Goal: Obtain resource: Obtain resource

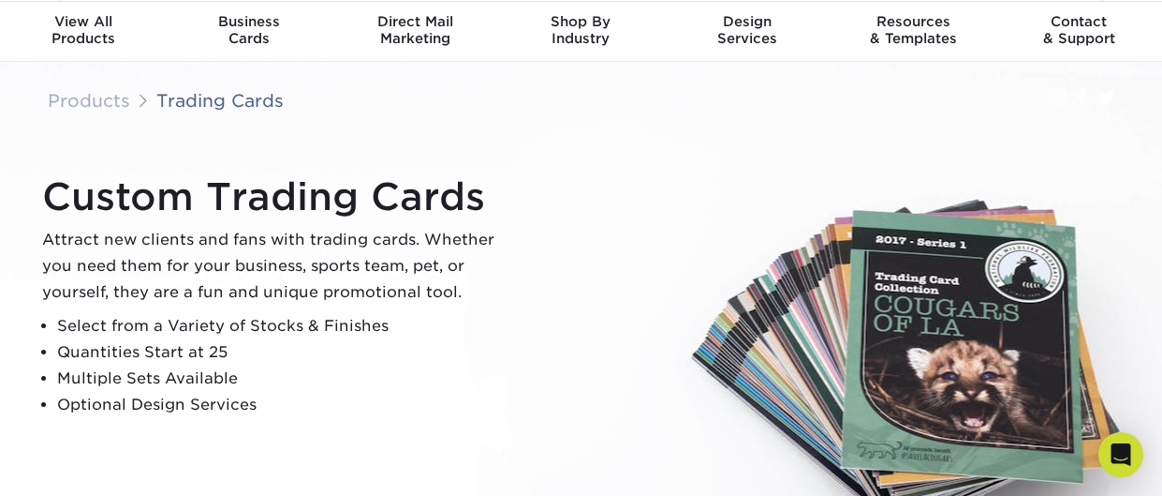
scroll to position [61, 0]
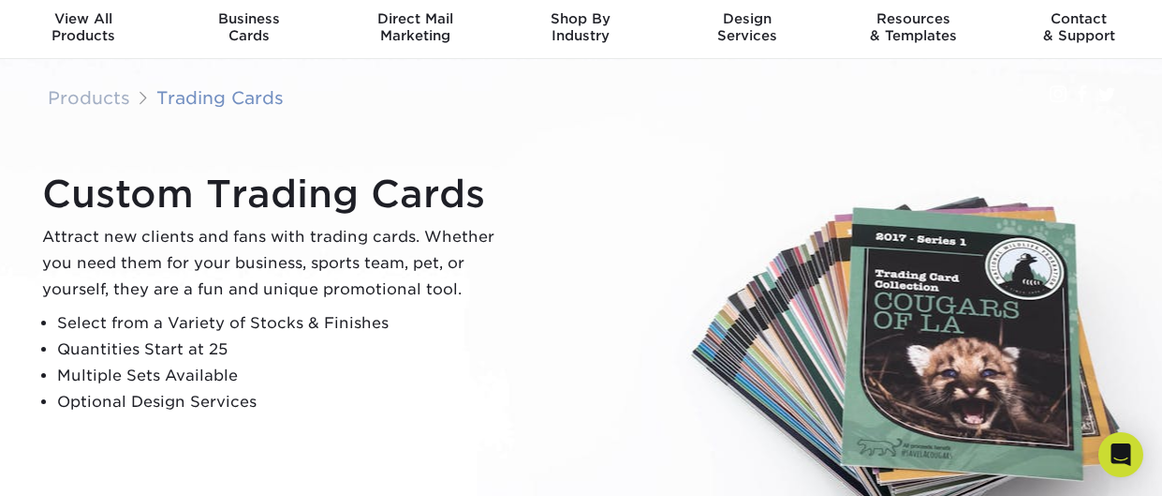
click at [212, 97] on link "Trading Cards" at bounding box center [219, 97] width 127 height 21
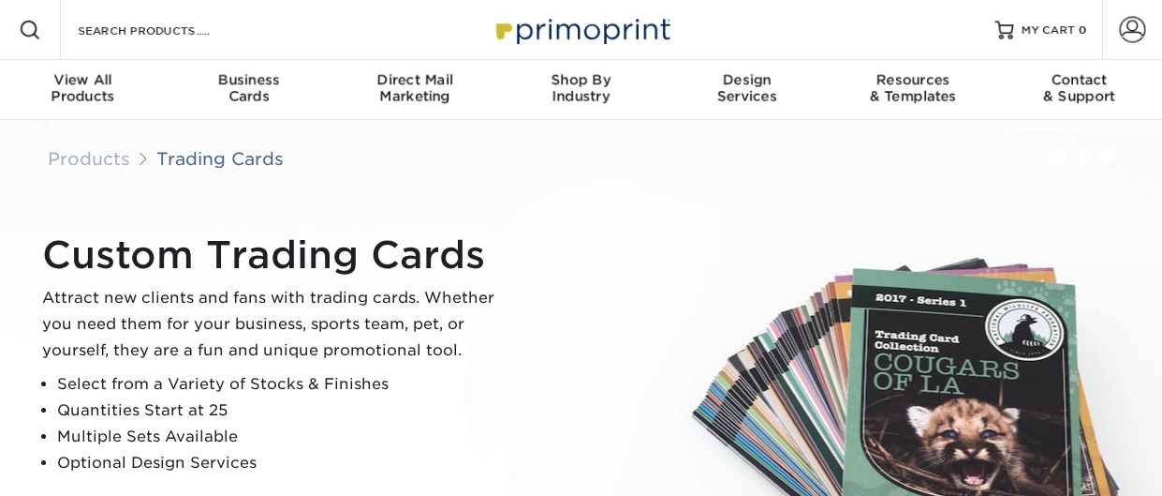
click at [273, 118] on link "Business Cards" at bounding box center [249, 90] width 166 height 60
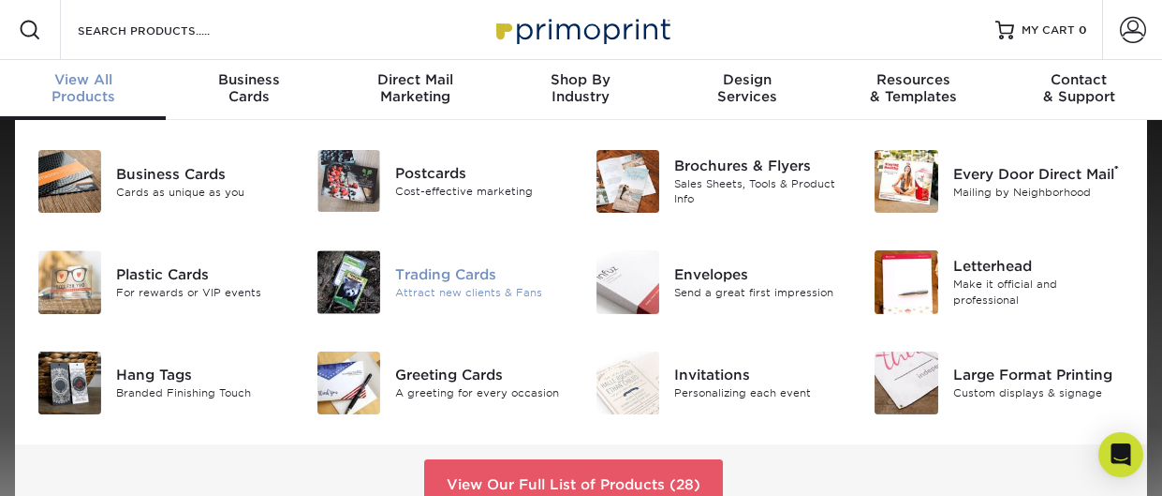
click at [476, 290] on div "Attract new clients & Fans" at bounding box center [481, 293] width 172 height 16
click at [472, 297] on div "Attract new clients & Fans" at bounding box center [481, 293] width 172 height 16
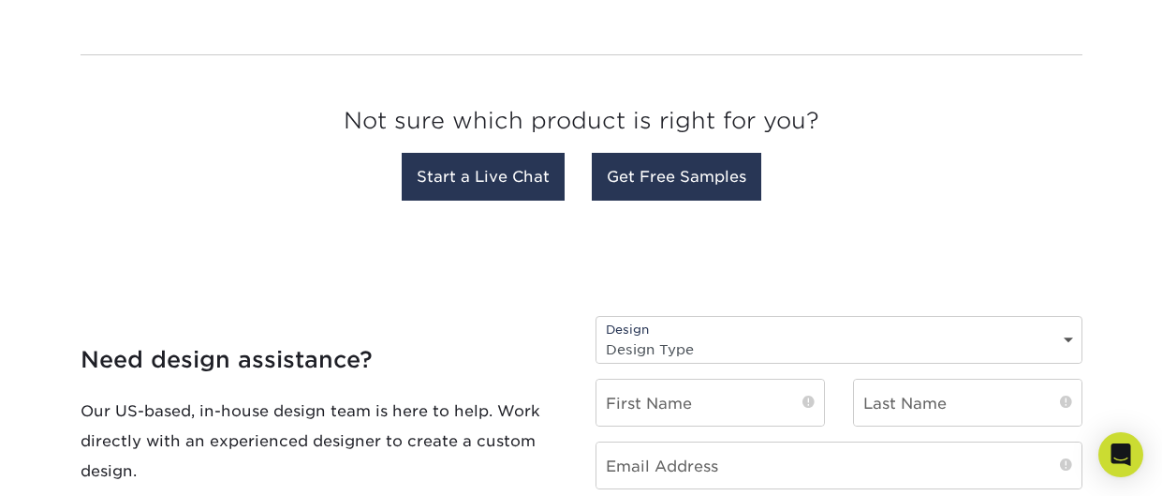
scroll to position [1838, 0]
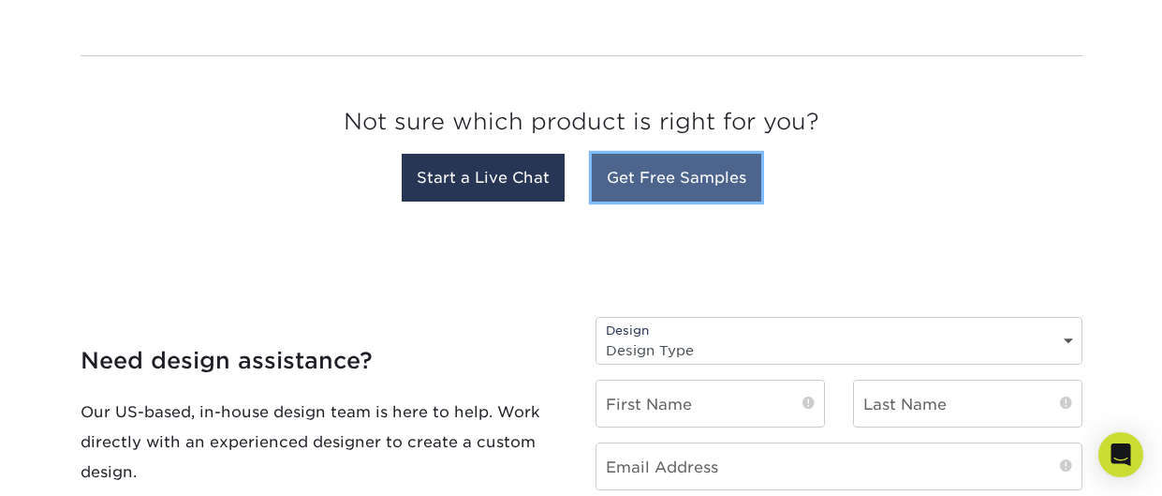
click at [607, 167] on link "Get Free Samples" at bounding box center [677, 178] width 170 height 48
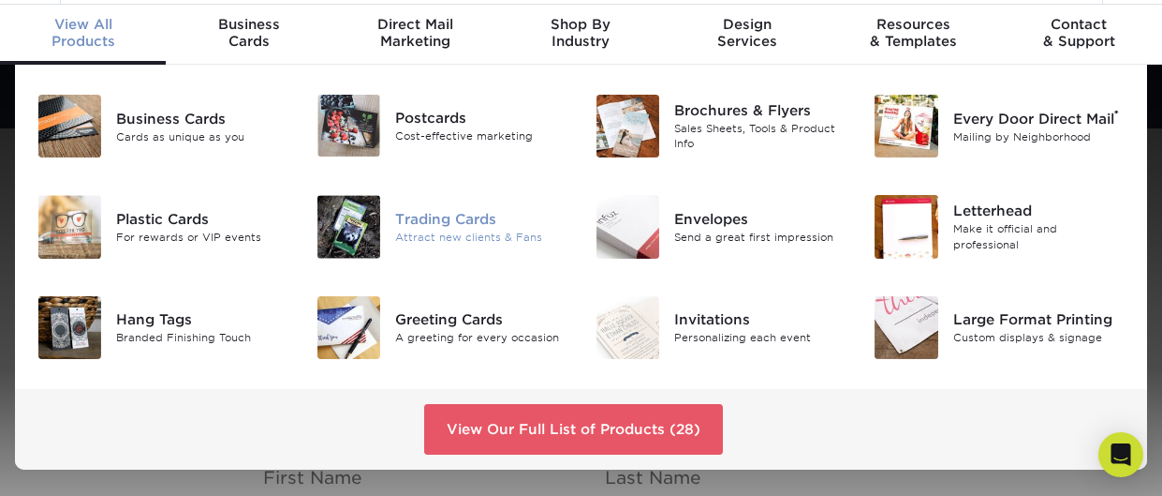
scroll to position [56, 0]
